Goal: Book appointment/travel/reservation

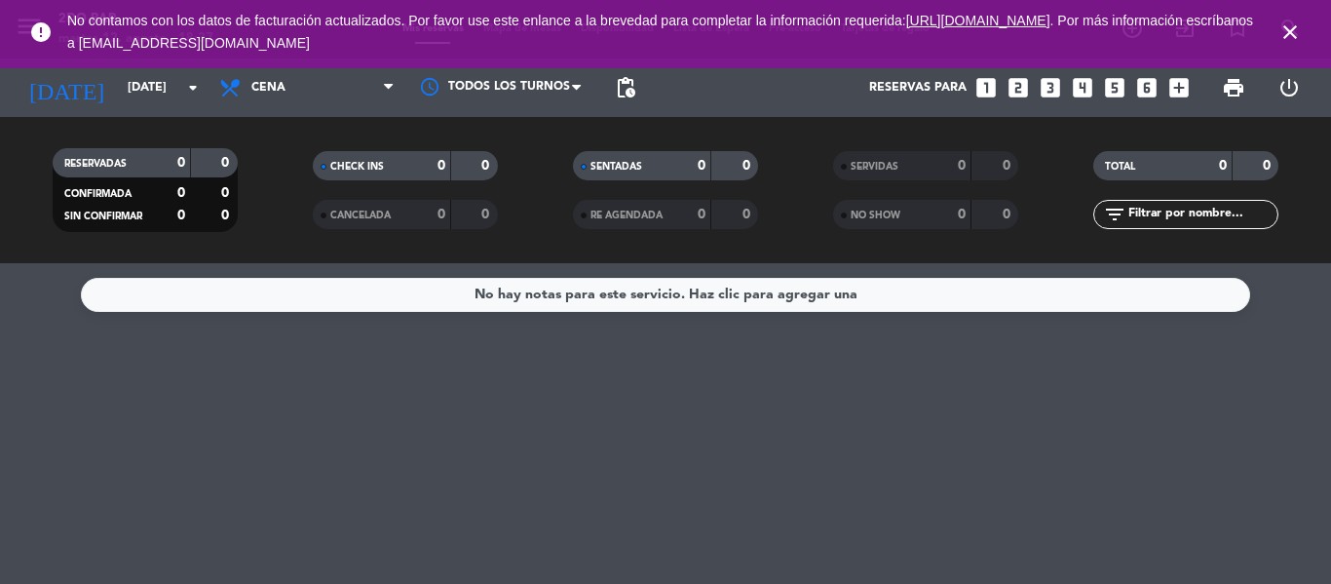
click at [1292, 39] on icon "close" at bounding box center [1290, 31] width 23 height 23
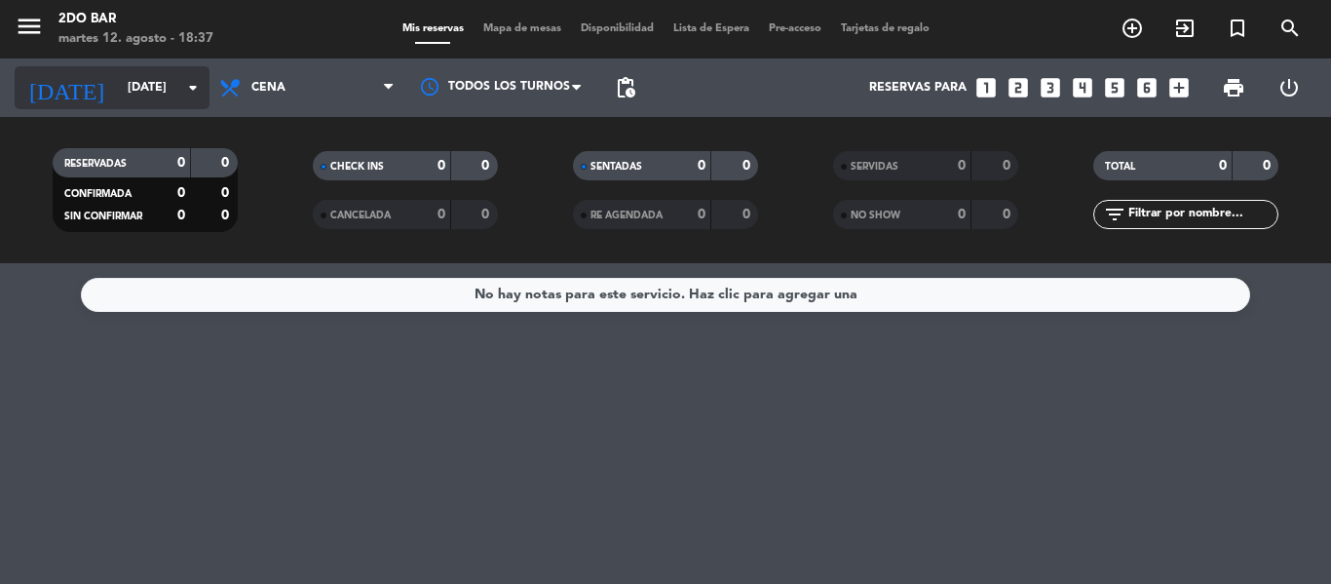
click at [180, 76] on input "[DATE]" at bounding box center [200, 87] width 165 height 33
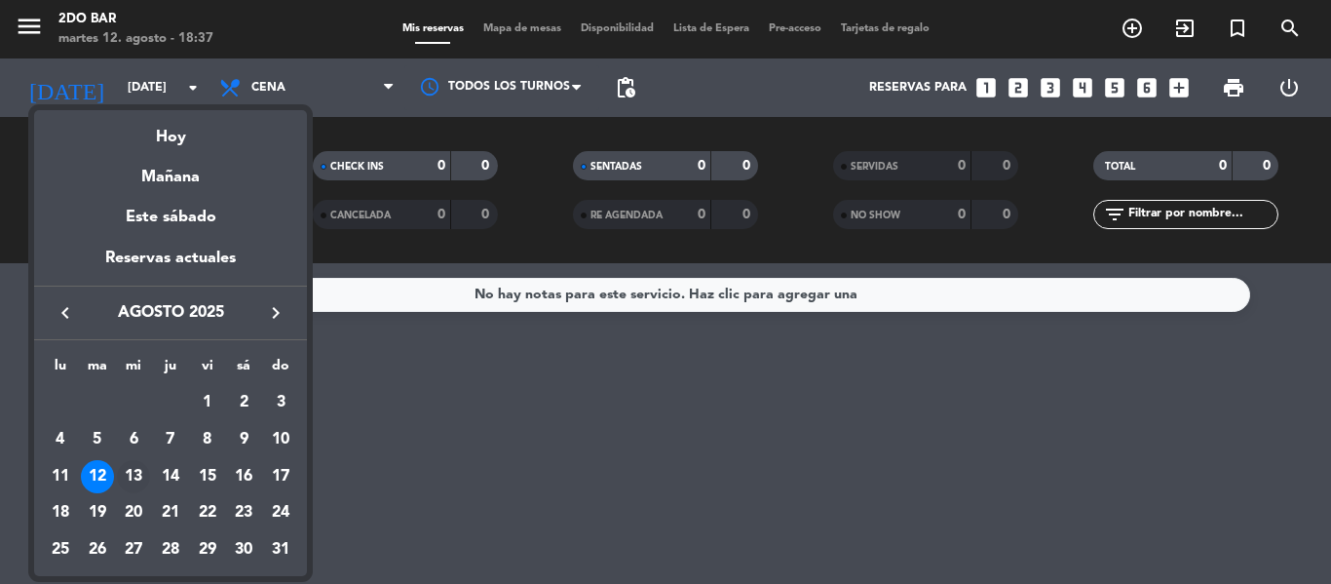
click at [133, 479] on div "13" at bounding box center [133, 476] width 33 height 33
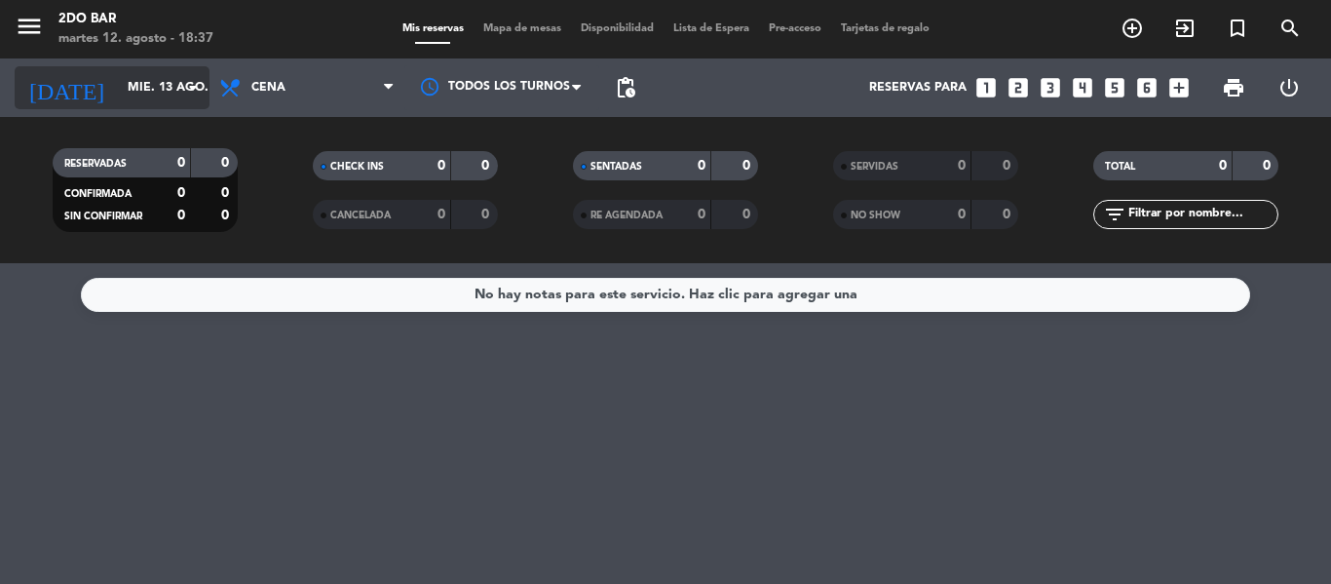
click at [208, 91] on input "mié. 13 ago." at bounding box center [200, 87] width 165 height 33
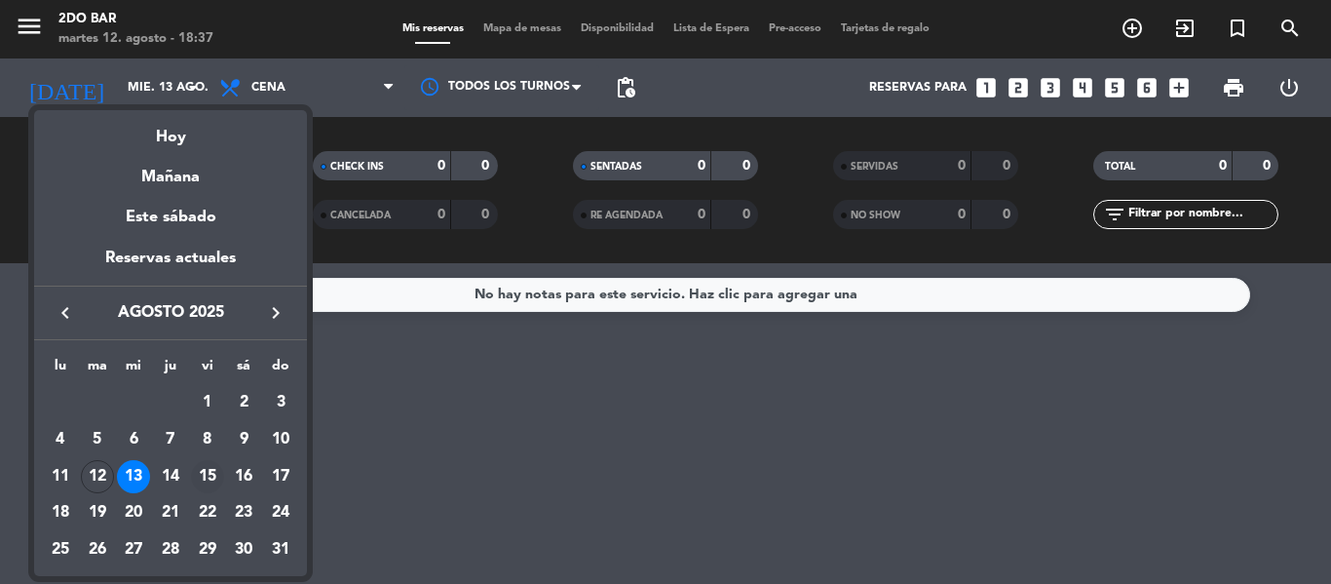
click at [205, 478] on div "15" at bounding box center [207, 476] width 33 height 33
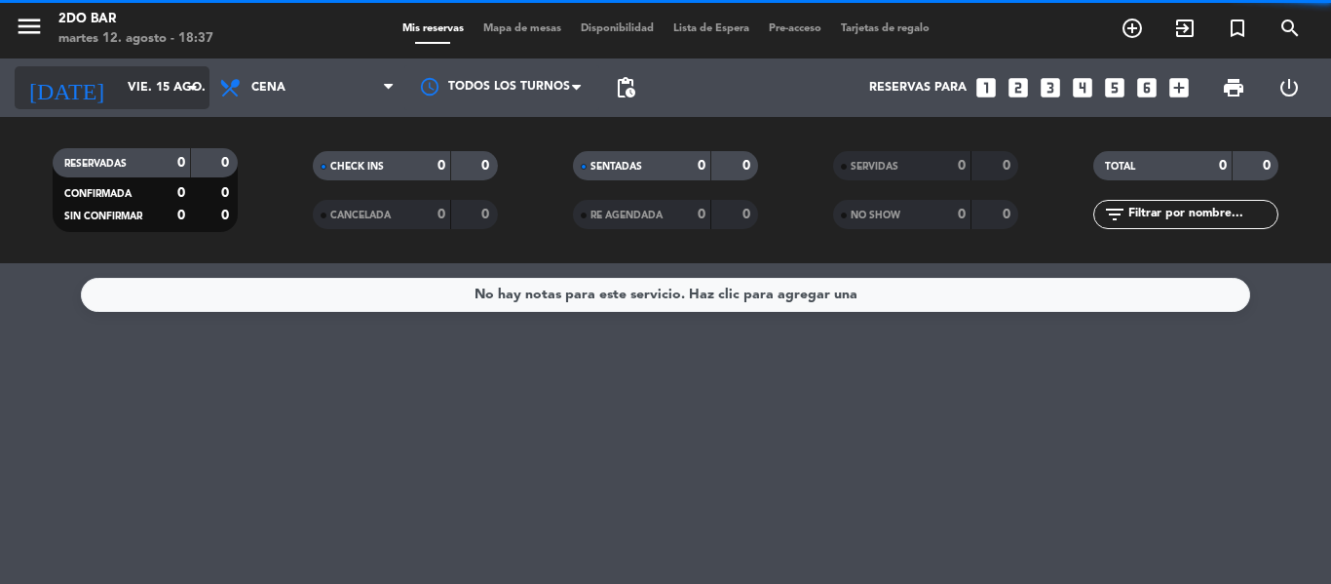
click at [185, 86] on icon "arrow_drop_down" at bounding box center [192, 87] width 23 height 23
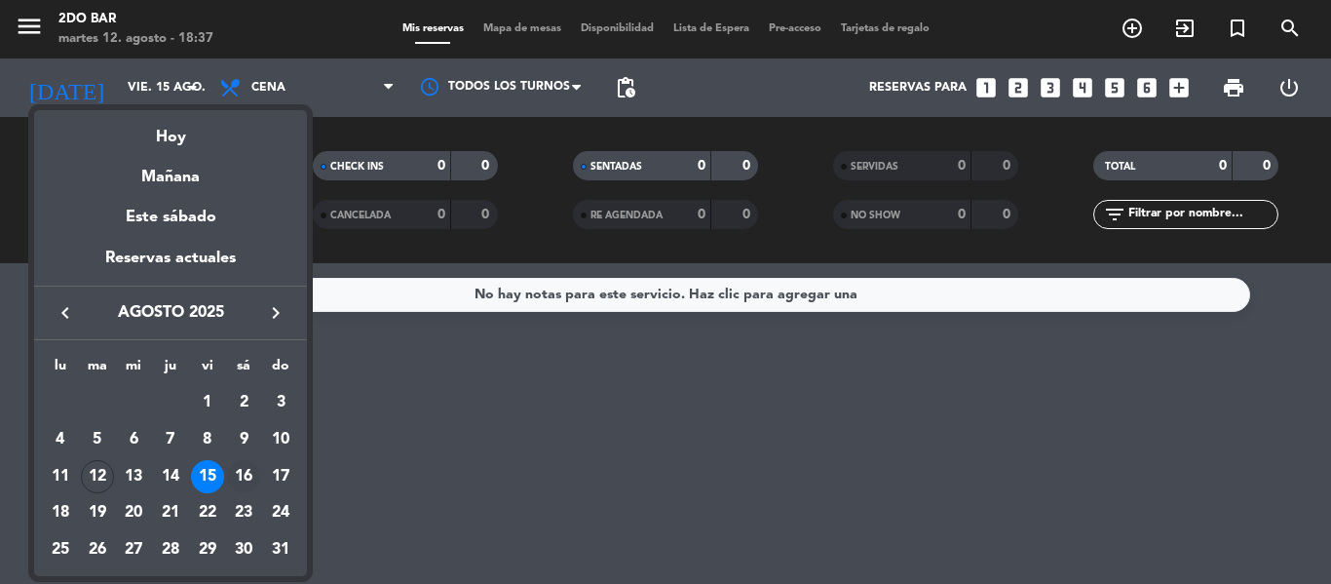
click at [237, 476] on div "16" at bounding box center [243, 476] width 33 height 33
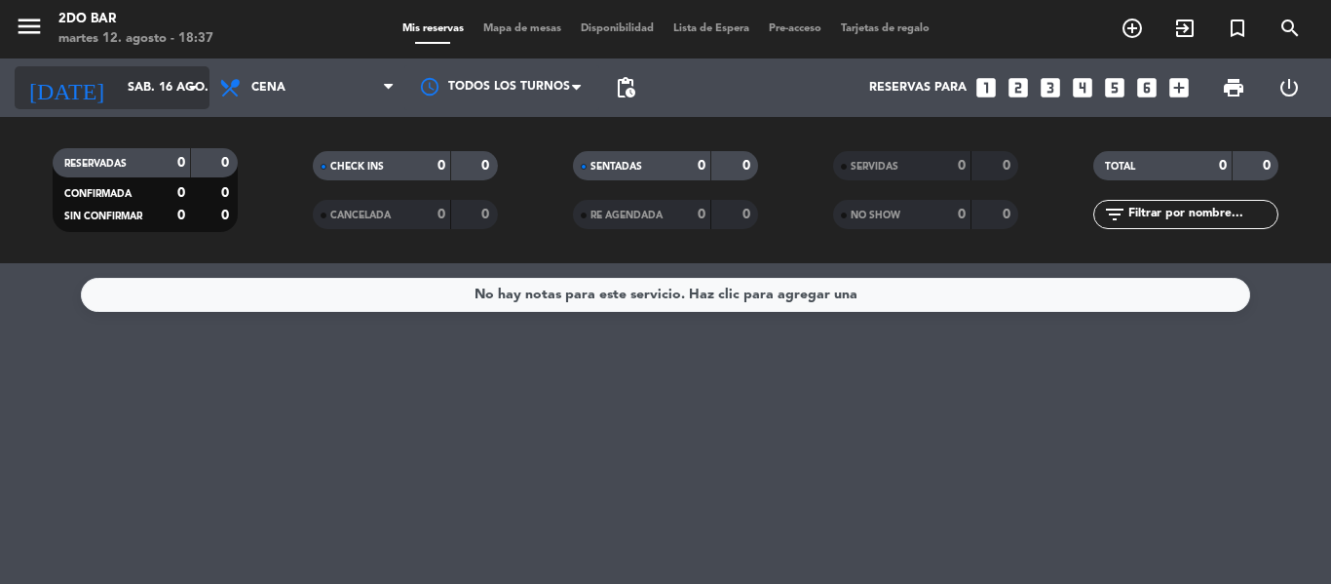
click at [197, 81] on icon "arrow_drop_down" at bounding box center [192, 87] width 23 height 23
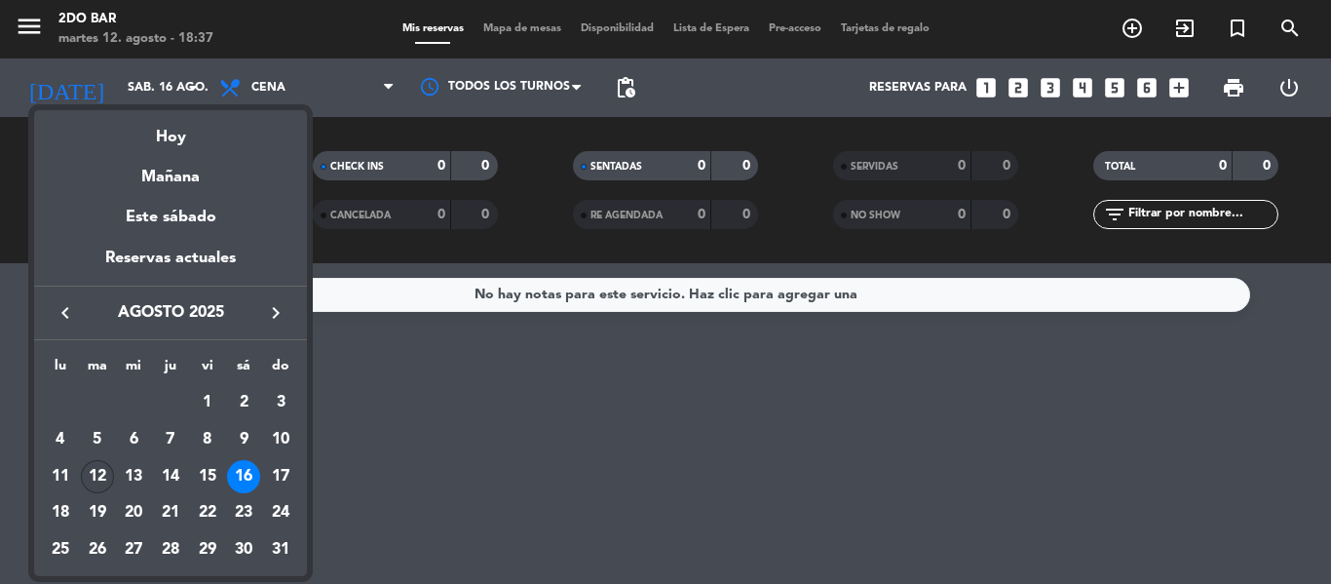
click at [91, 470] on div "12" at bounding box center [97, 476] width 33 height 33
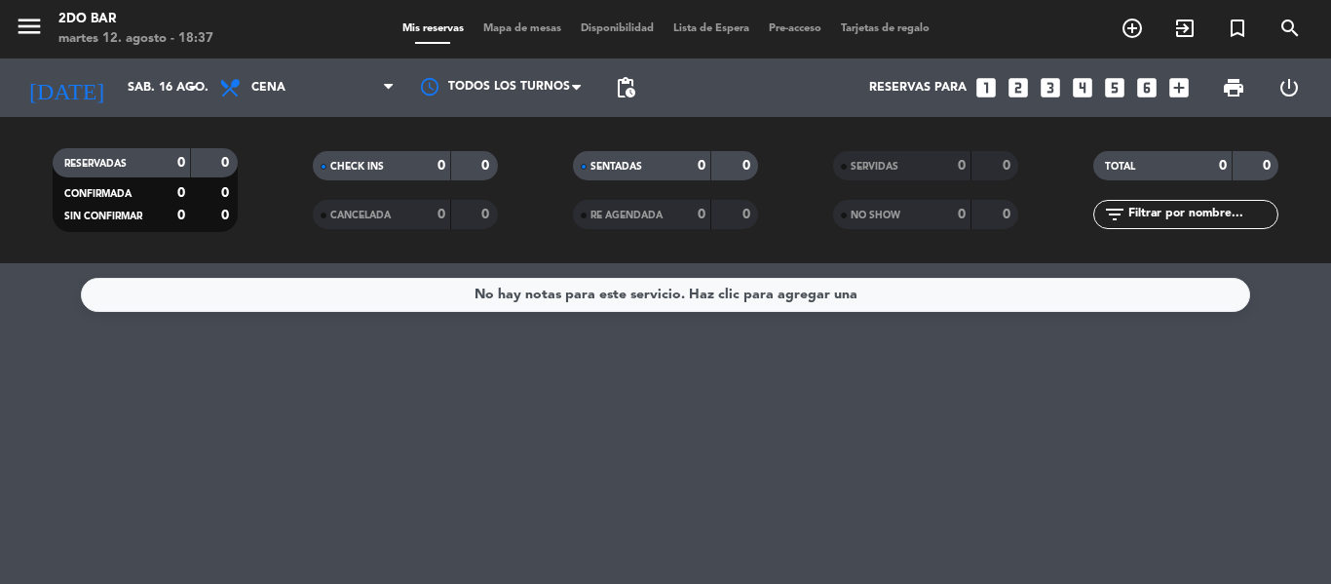
type input "[DATE]"
